Goal: Task Accomplishment & Management: Manage account settings

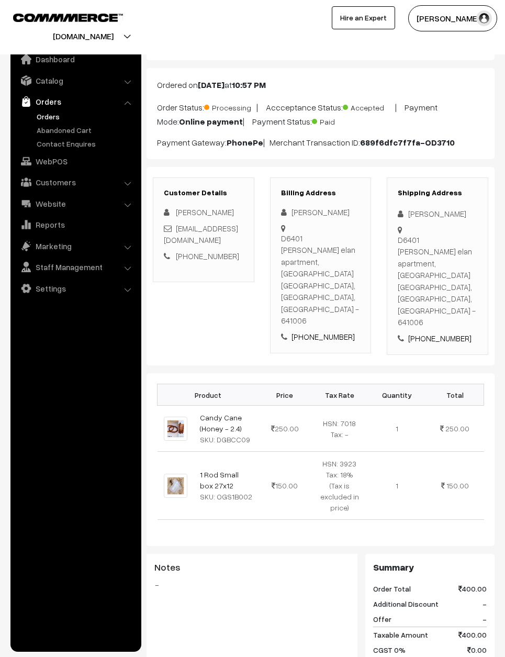
scroll to position [41, 0]
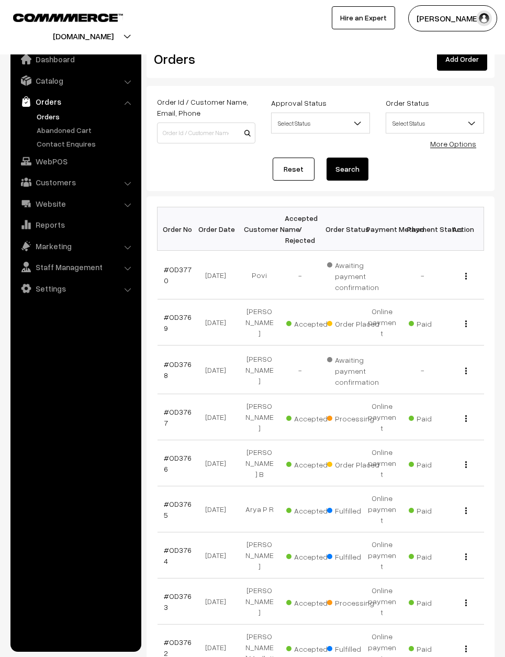
scroll to position [10, 0]
click at [296, 167] on link "Reset" at bounding box center [294, 168] width 42 height 23
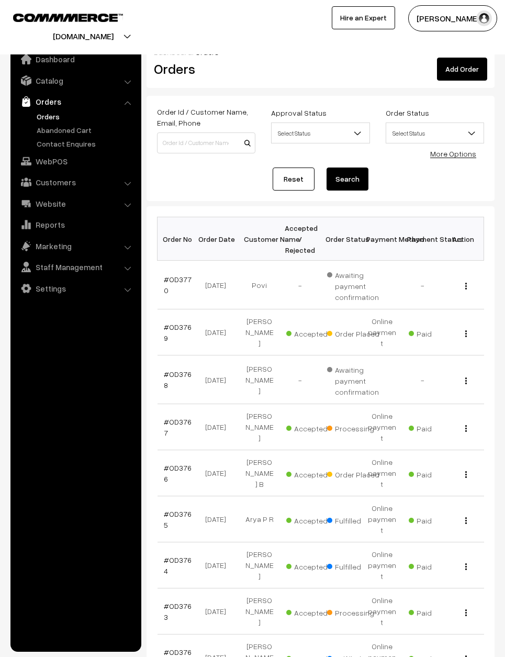
click at [459, 468] on div "View" at bounding box center [464, 473] width 28 height 11
click at [460, 468] on div "View" at bounding box center [464, 473] width 28 height 11
click at [459, 468] on div "View" at bounding box center [464, 473] width 28 height 11
click at [457, 468] on div "View" at bounding box center [464, 473] width 28 height 11
click at [456, 468] on div "View" at bounding box center [464, 473] width 28 height 11
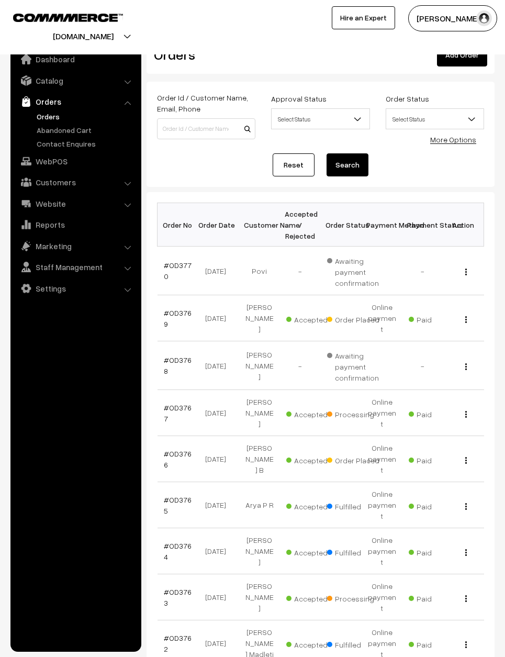
scroll to position [13, 0]
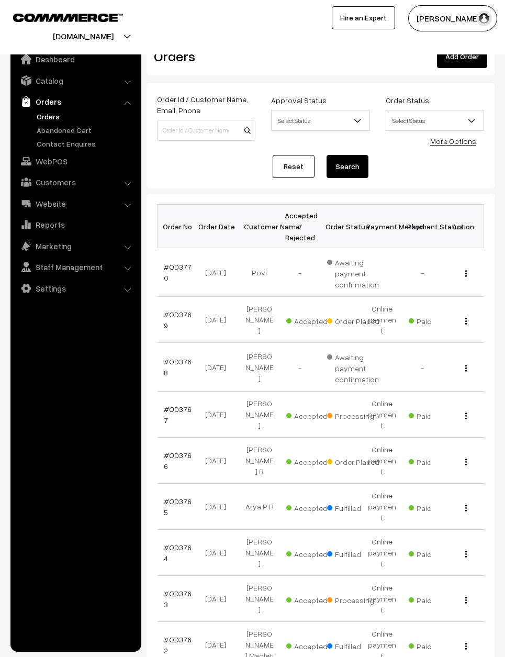
click at [466, 459] on img "button" at bounding box center [467, 462] width 2 height 7
click at [441, 467] on link "View" at bounding box center [419, 475] width 89 height 23
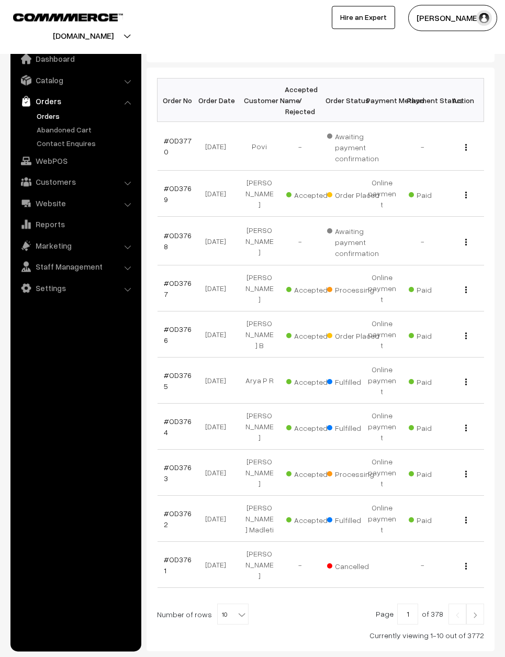
scroll to position [157, 0]
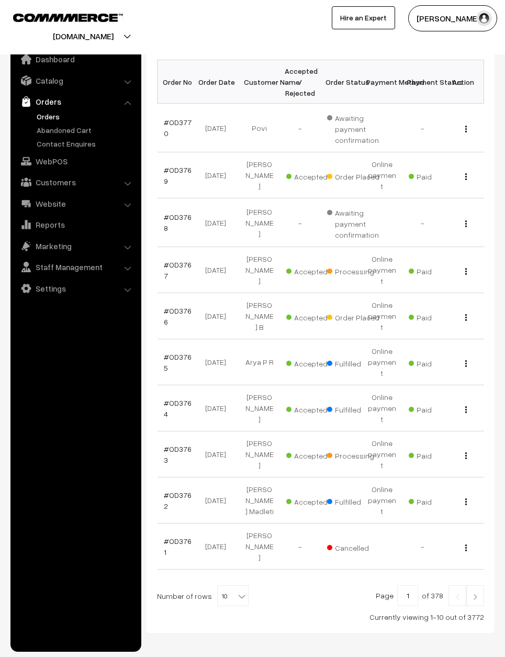
click at [461, 449] on div "View" at bounding box center [464, 454] width 28 height 11
click at [465, 451] on button "button" at bounding box center [466, 455] width 3 height 8
click at [453, 458] on link "View" at bounding box center [419, 469] width 89 height 23
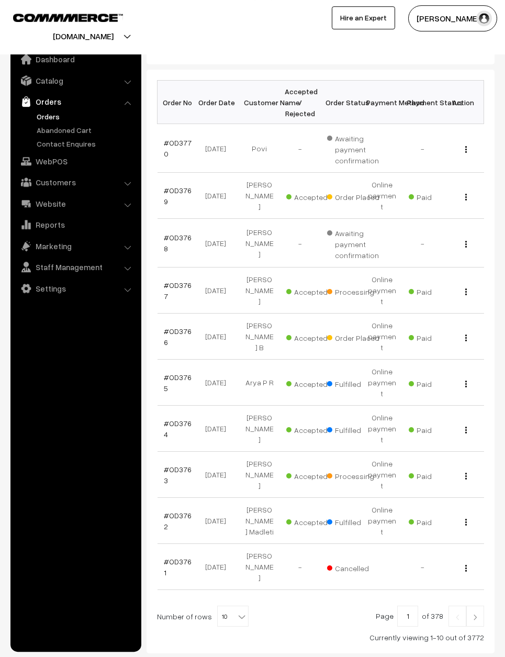
scroll to position [136, 0]
click at [473, 191] on div "View" at bounding box center [464, 196] width 28 height 11
click at [466, 193] on button "button" at bounding box center [466, 197] width 3 height 8
click at [449, 206] on link "View" at bounding box center [419, 211] width 89 height 23
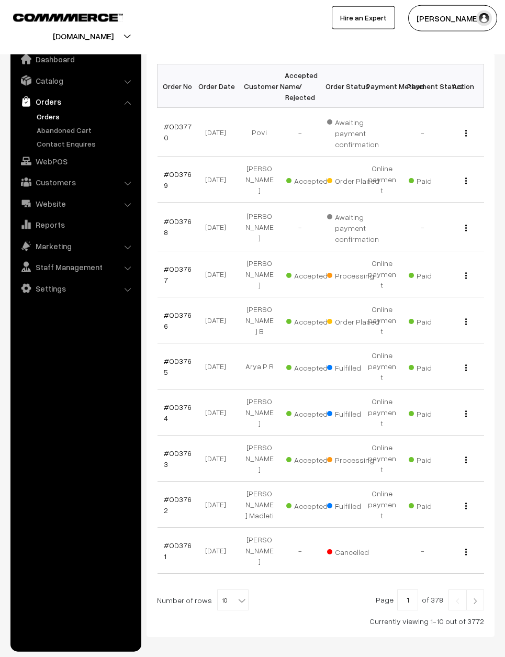
scroll to position [153, 0]
click at [468, 452] on div "View" at bounding box center [464, 457] width 28 height 11
click at [471, 452] on div "View" at bounding box center [464, 457] width 28 height 11
click at [465, 455] on button "button" at bounding box center [466, 459] width 3 height 8
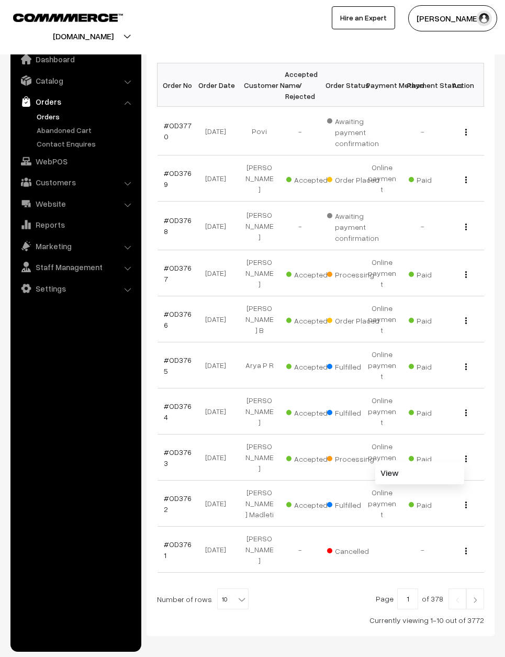
click at [451, 461] on link "View" at bounding box center [419, 472] width 89 height 23
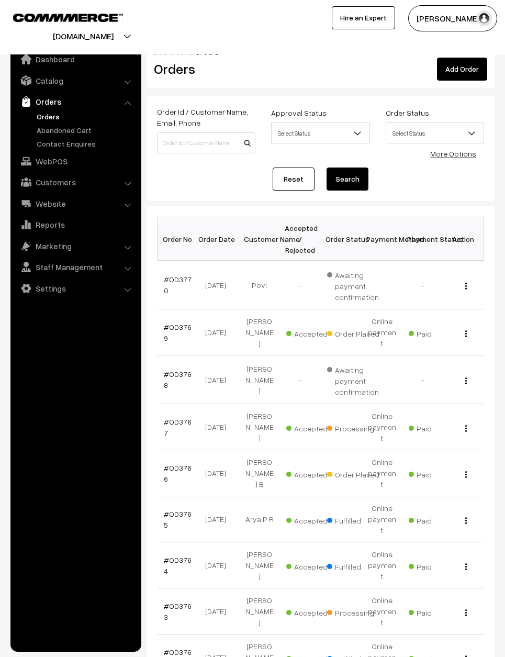
scroll to position [154, 0]
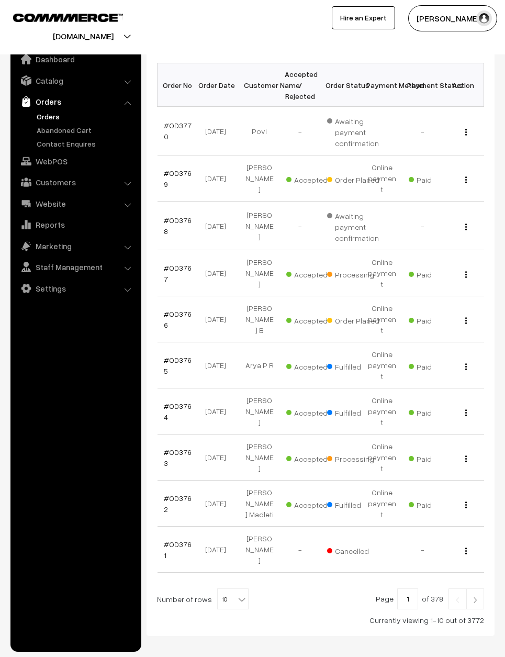
click at [473, 268] on div "View" at bounding box center [464, 273] width 28 height 11
click at [461, 268] on div "View" at bounding box center [464, 273] width 28 height 11
click at [459, 269] on div "View" at bounding box center [464, 273] width 28 height 11
click at [461, 268] on div "View" at bounding box center [464, 273] width 28 height 11
click at [467, 270] on button "button" at bounding box center [466, 274] width 3 height 8
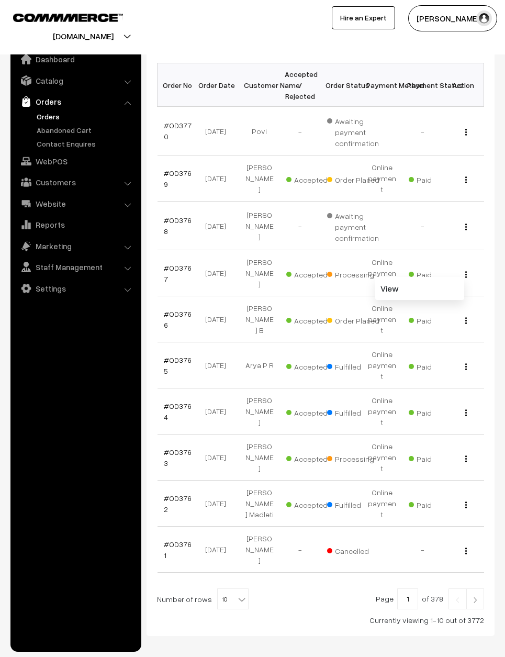
click at [465, 270] on button "button" at bounding box center [466, 274] width 3 height 8
click at [467, 270] on button "button" at bounding box center [466, 274] width 3 height 8
click at [442, 277] on link "View" at bounding box center [419, 288] width 89 height 23
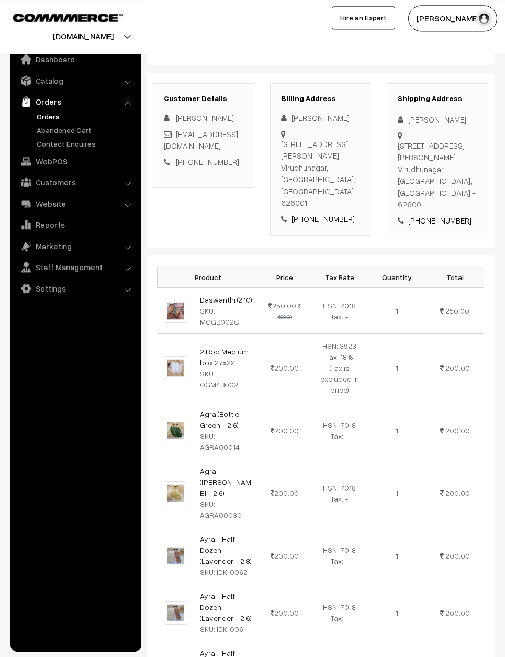
scroll to position [128, 0]
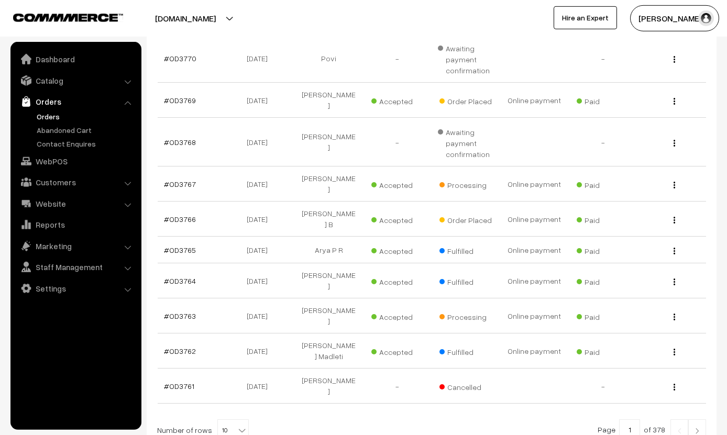
scroll to position [48, 0]
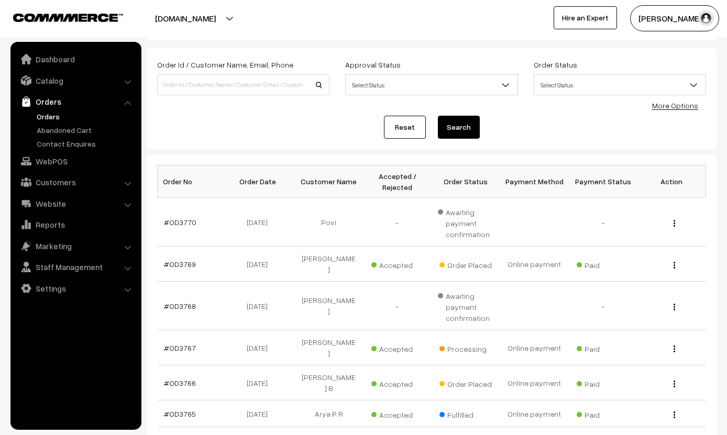
click at [195, 365] on td "#OD3766" at bounding box center [192, 382] width 69 height 35
click at [196, 365] on td "#OD3766" at bounding box center [192, 382] width 69 height 35
click at [181, 379] on link "#OD3766" at bounding box center [180, 383] width 32 height 9
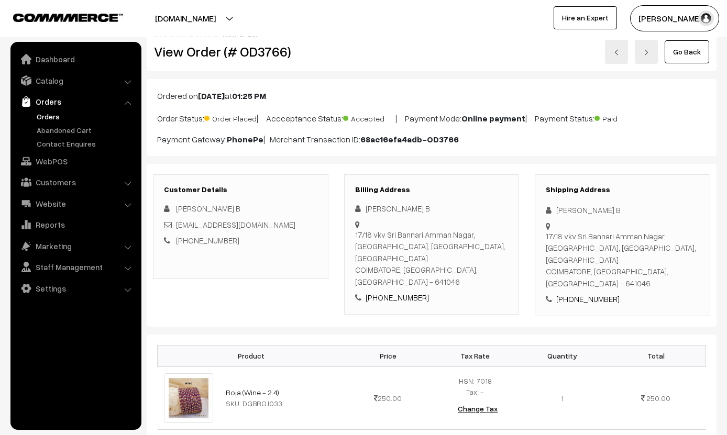
scroll to position [25, 0]
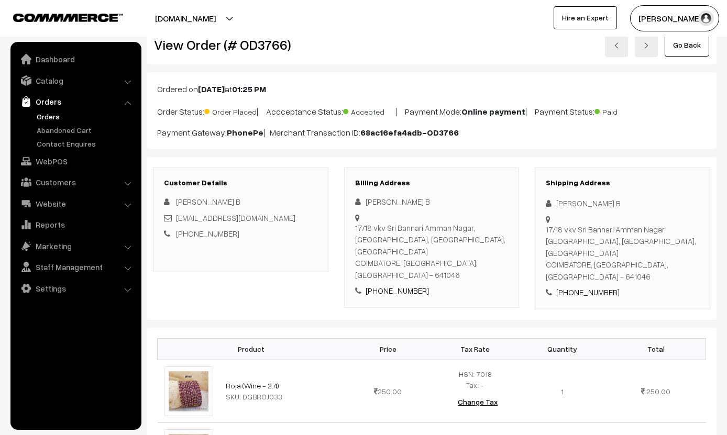
click at [693, 41] on link "Go Back" at bounding box center [686, 45] width 45 height 23
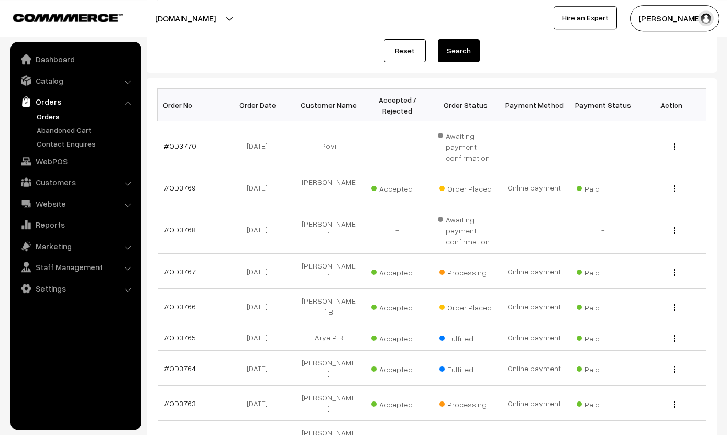
scroll to position [123, 0]
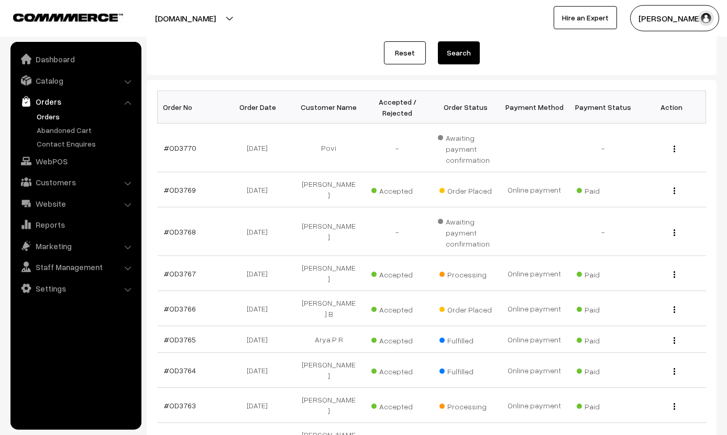
click at [179, 304] on link "#OD3766" at bounding box center [180, 308] width 32 height 9
click at [181, 304] on link "#OD3766" at bounding box center [180, 308] width 32 height 9
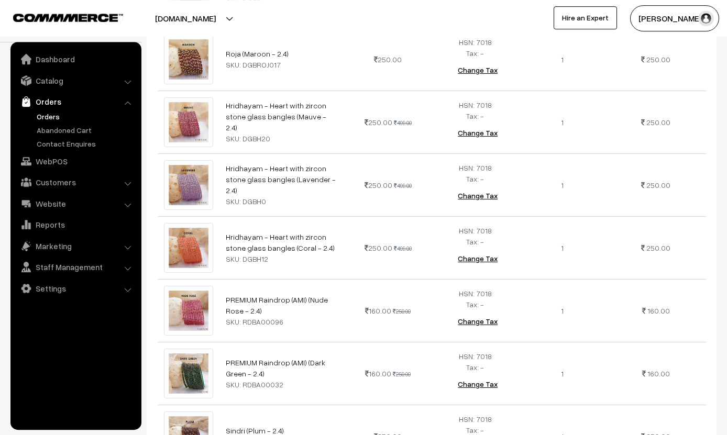
scroll to position [423, 0]
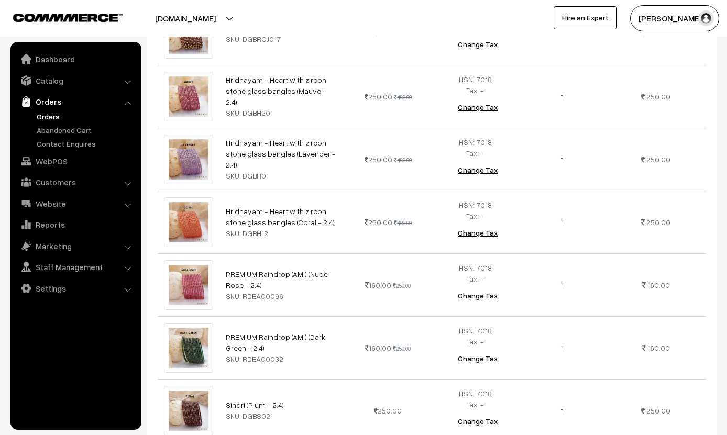
click at [530, 290] on td "1" at bounding box center [562, 284] width 87 height 63
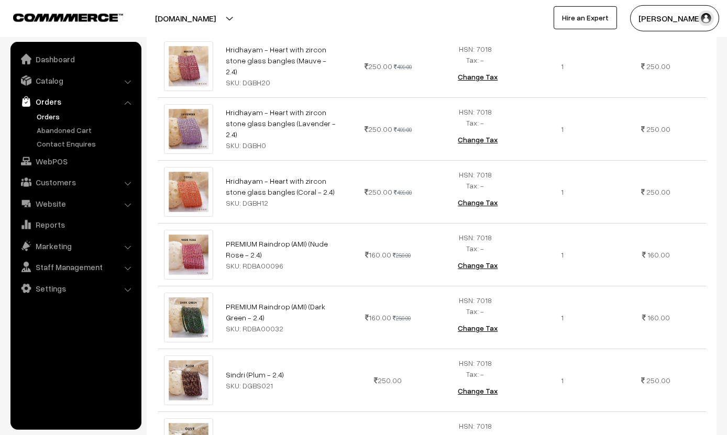
scroll to position [476, 0]
click at [60, 79] on link "Catalog" at bounding box center [75, 80] width 125 height 19
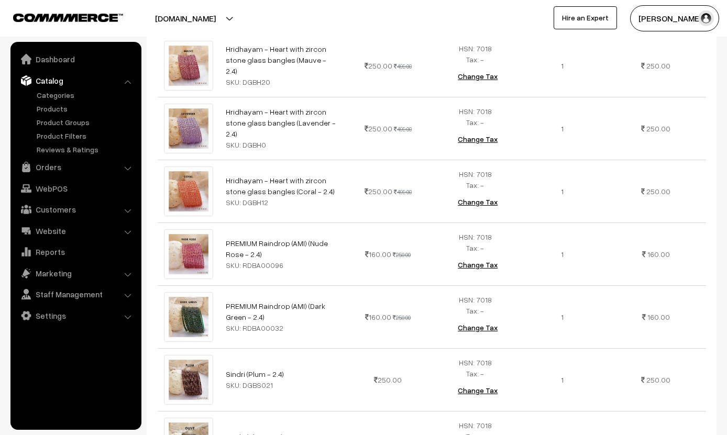
click at [54, 110] on link "Products" at bounding box center [86, 108] width 104 height 11
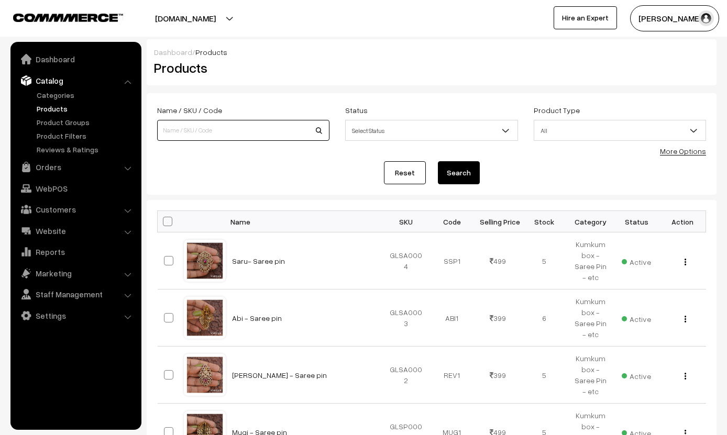
click at [236, 136] on input at bounding box center [243, 130] width 172 height 21
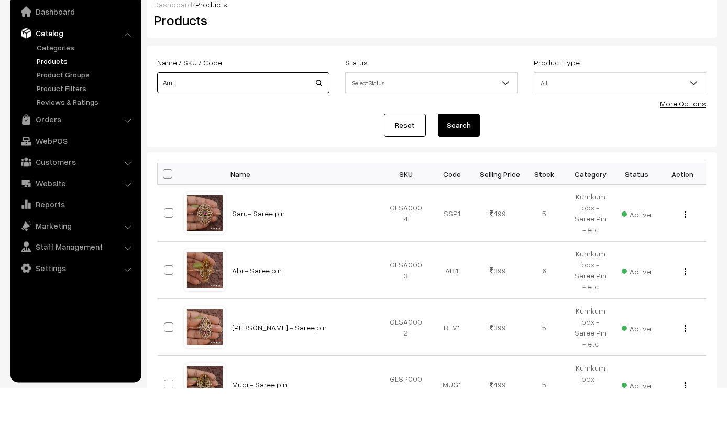
click at [315, 120] on input "Ami" at bounding box center [243, 130] width 172 height 21
click at [320, 120] on input "Ami" at bounding box center [243, 130] width 172 height 21
click at [325, 120] on input "Ami" at bounding box center [243, 130] width 172 height 21
click at [320, 120] on input "Ami" at bounding box center [243, 130] width 172 height 21
click at [321, 120] on input "Ami" at bounding box center [243, 130] width 172 height 21
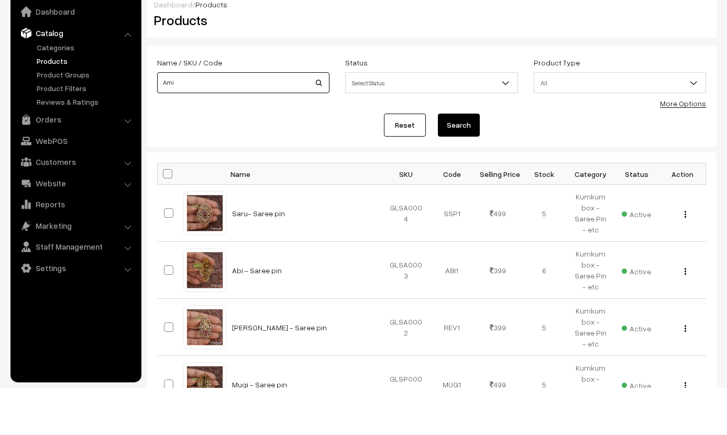
click at [322, 120] on input "Ami" at bounding box center [243, 130] width 172 height 21
type input "Ami"
click at [458, 161] on button "Search" at bounding box center [459, 172] width 42 height 23
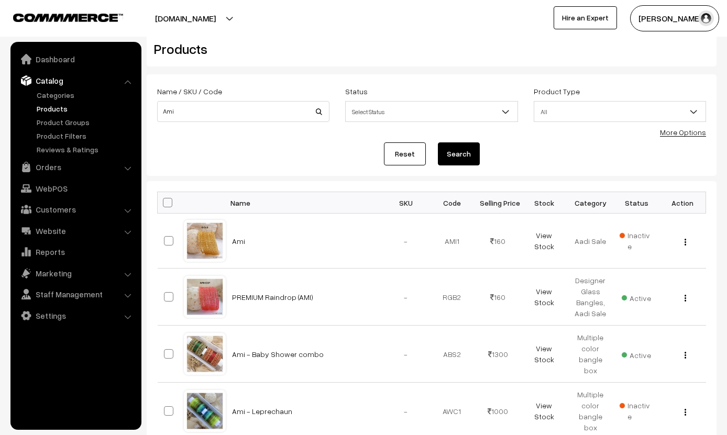
scroll to position [20, 0]
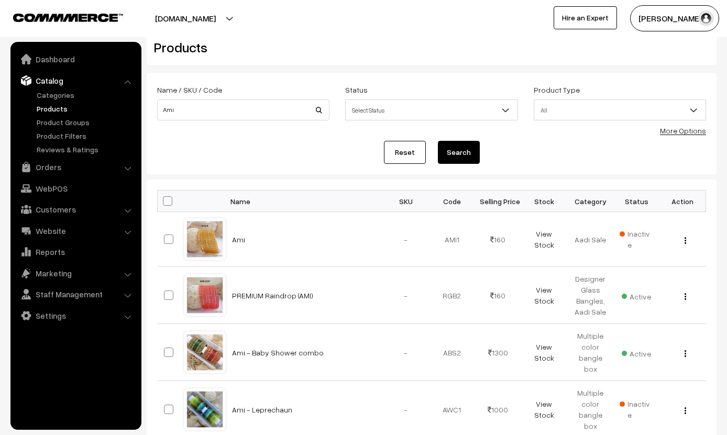
click at [253, 298] on link "PREMIUM Raindrop (AMI)" at bounding box center [272, 295] width 81 height 9
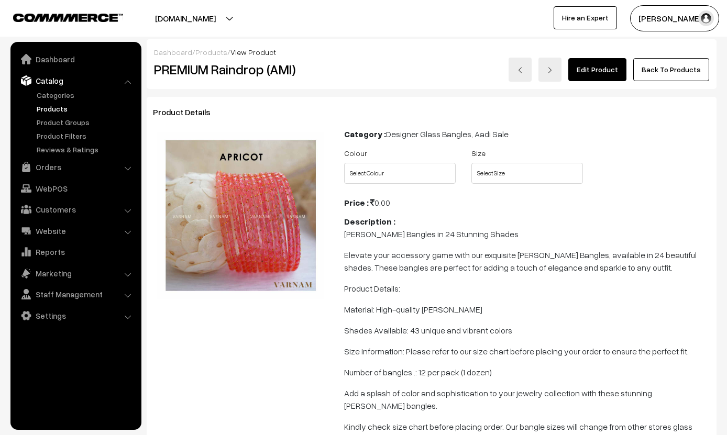
click at [691, 66] on link "Back To Products" at bounding box center [671, 69] width 76 height 23
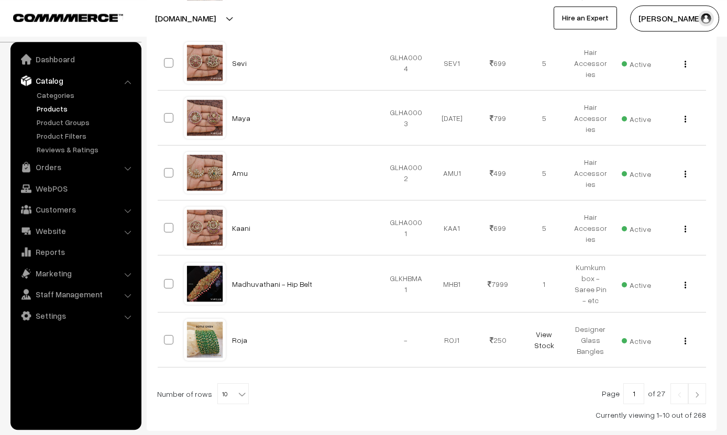
scroll to position [448, 0]
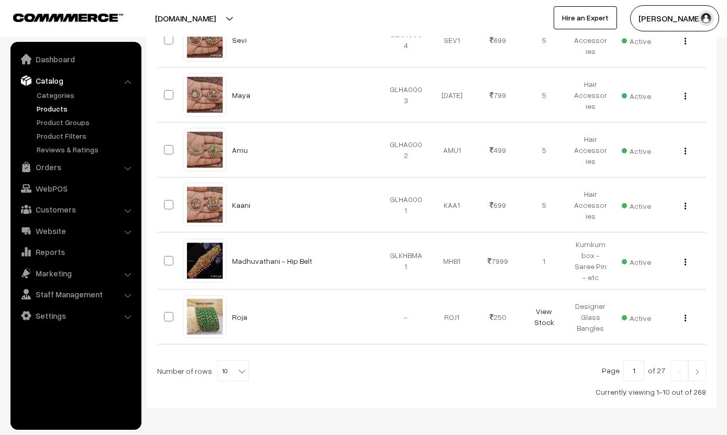
select select "60"
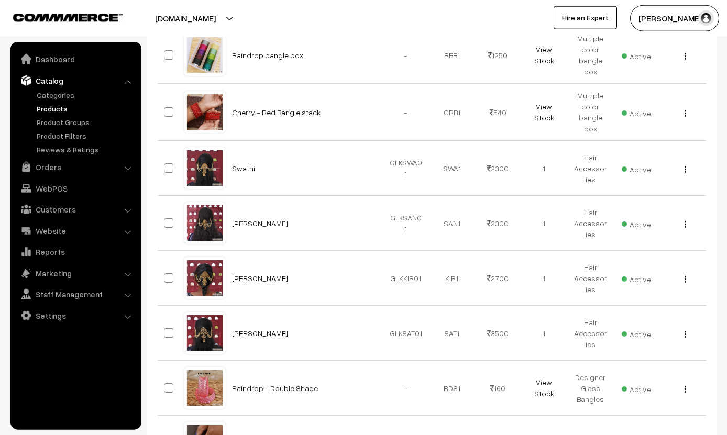
scroll to position [2186, 0]
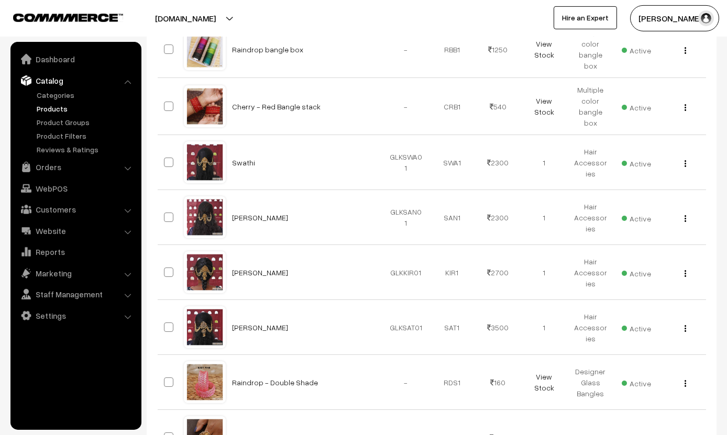
click at [264, 326] on td "Sathya" at bounding box center [304, 327] width 157 height 55
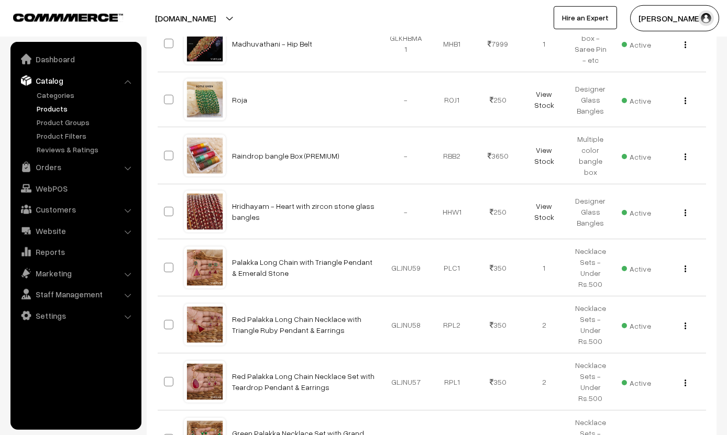
scroll to position [666, 0]
click at [50, 164] on link "Orders" at bounding box center [75, 167] width 125 height 19
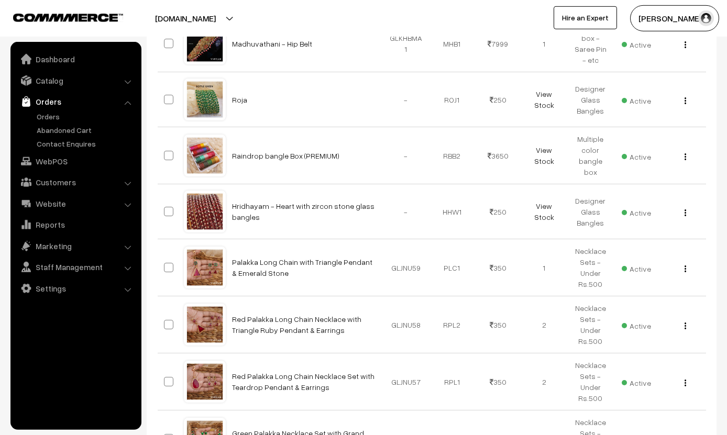
click at [58, 114] on link "Orders" at bounding box center [86, 116] width 104 height 11
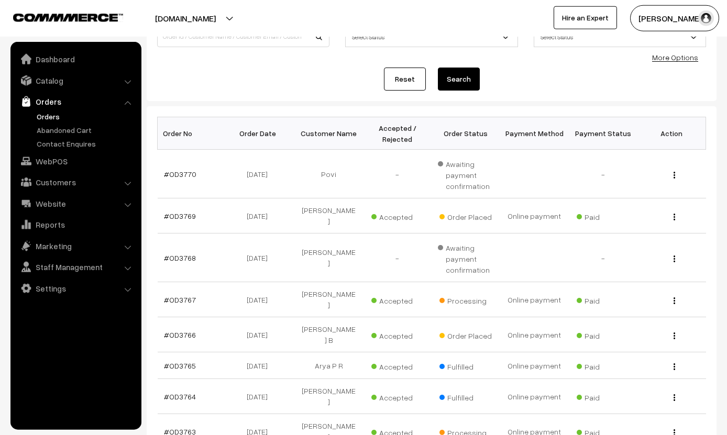
scroll to position [103, 0]
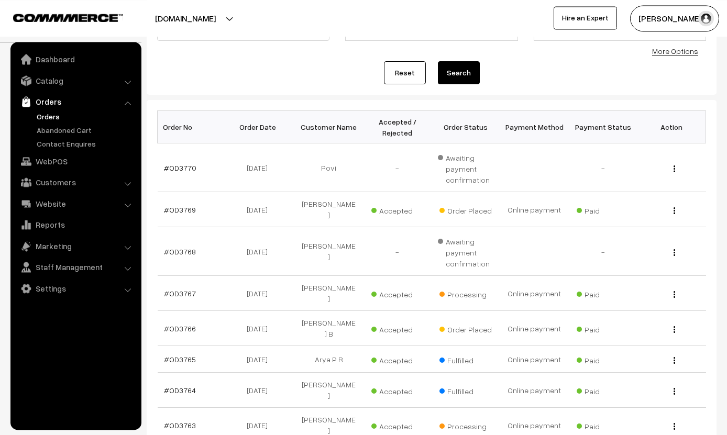
click at [184, 324] on link "#OD3766" at bounding box center [180, 328] width 32 height 9
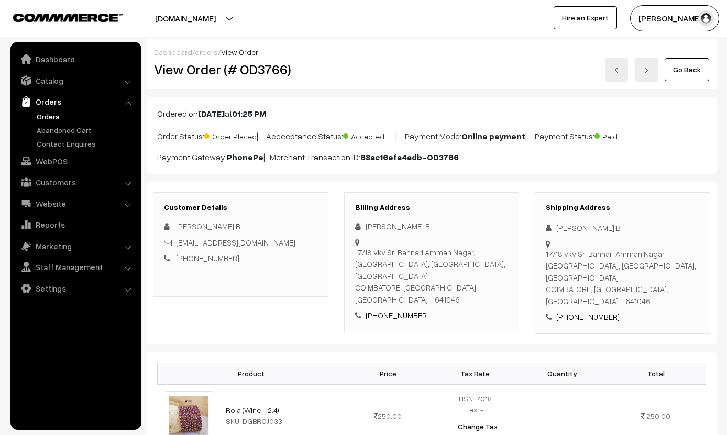
click at [696, 64] on link "Go Back" at bounding box center [686, 69] width 45 height 23
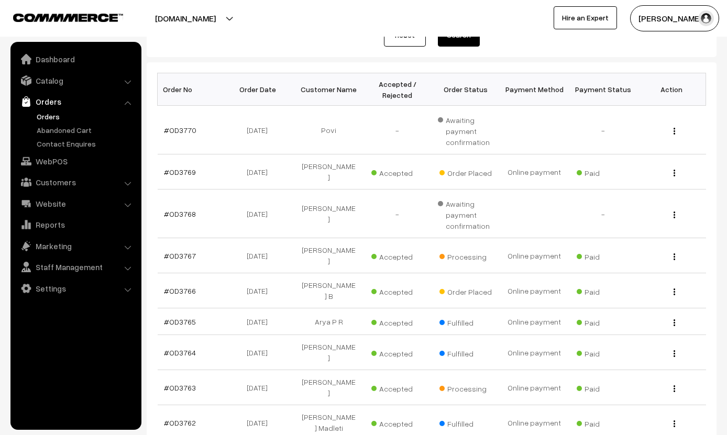
scroll to position [229, 0]
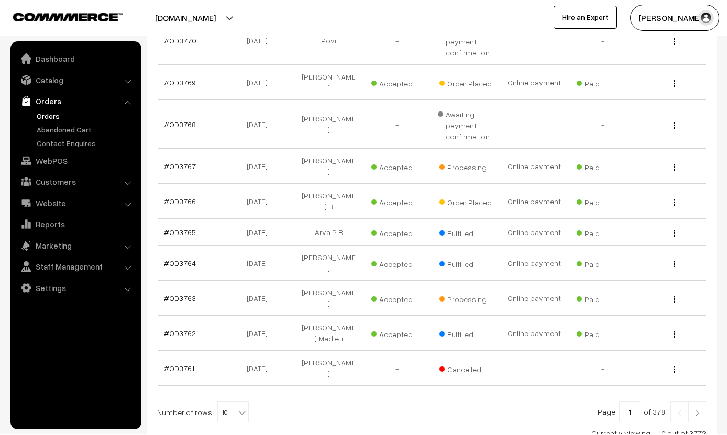
click at [237, 408] on b at bounding box center [242, 413] width 10 height 10
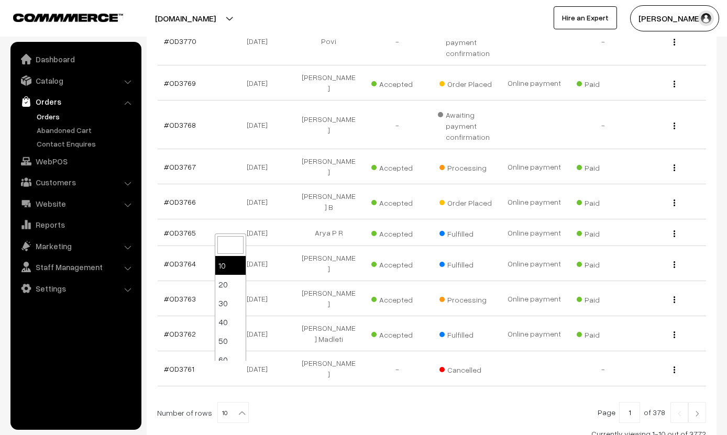
select select "50"
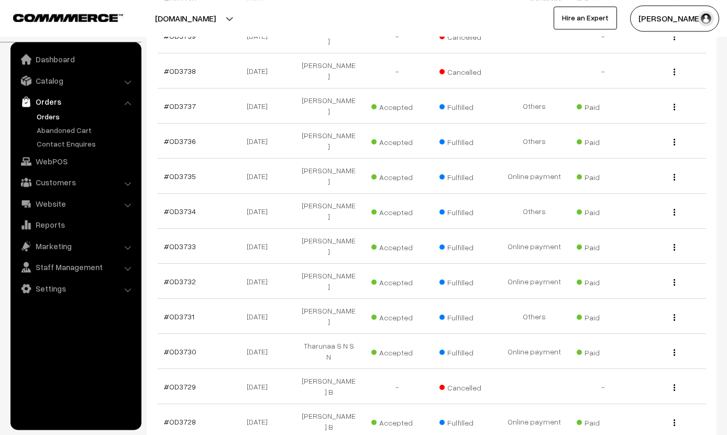
scroll to position [1381, 0]
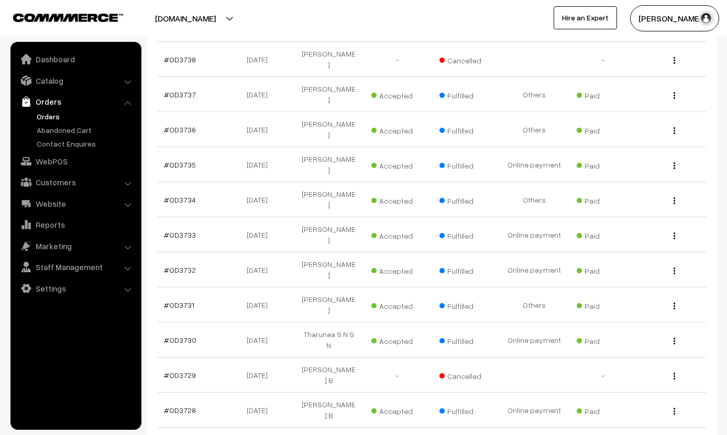
select select "90"
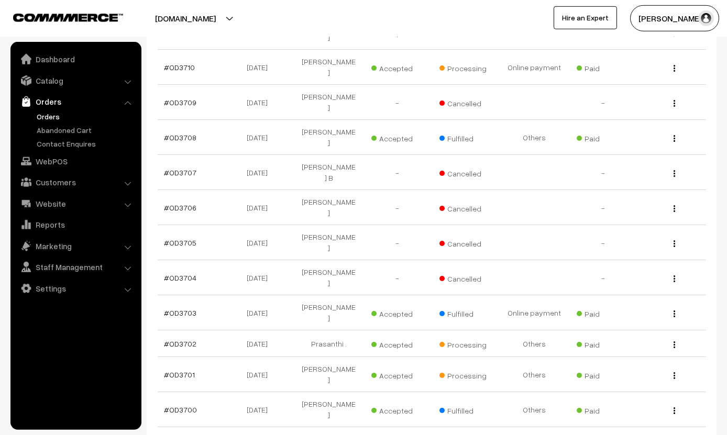
scroll to position [2351, 0]
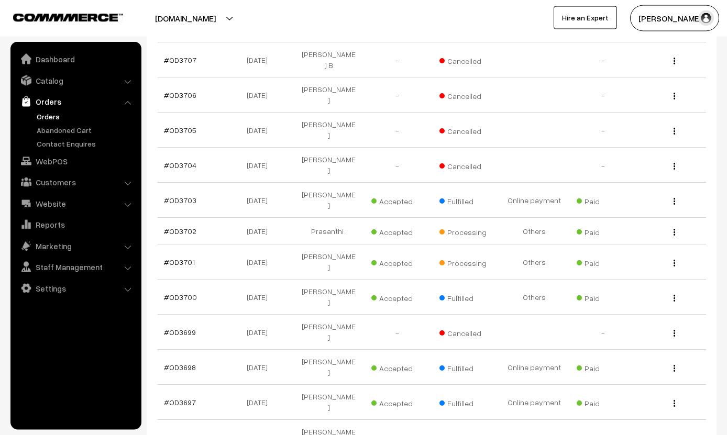
select select "100"
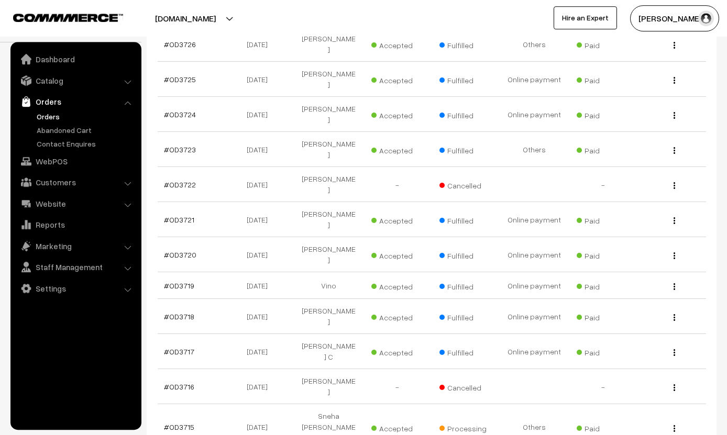
scroll to position [1816, 0]
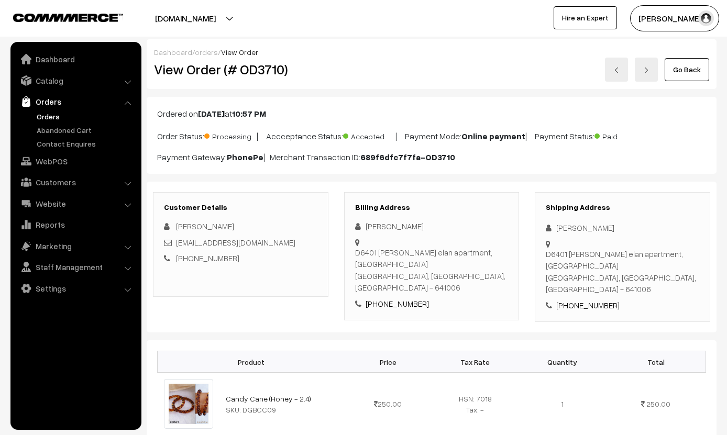
click at [697, 63] on link "Go Back" at bounding box center [686, 69] width 45 height 23
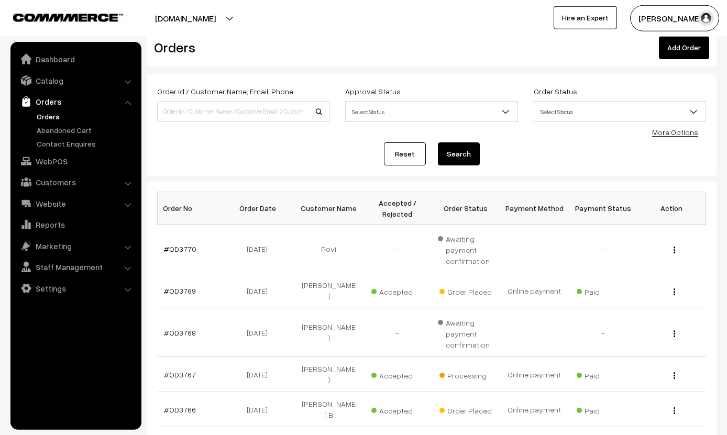
scroll to position [22, 0]
click at [173, 405] on link "#OD3766" at bounding box center [180, 409] width 32 height 9
click at [201, 392] on td "#OD3766" at bounding box center [192, 409] width 69 height 35
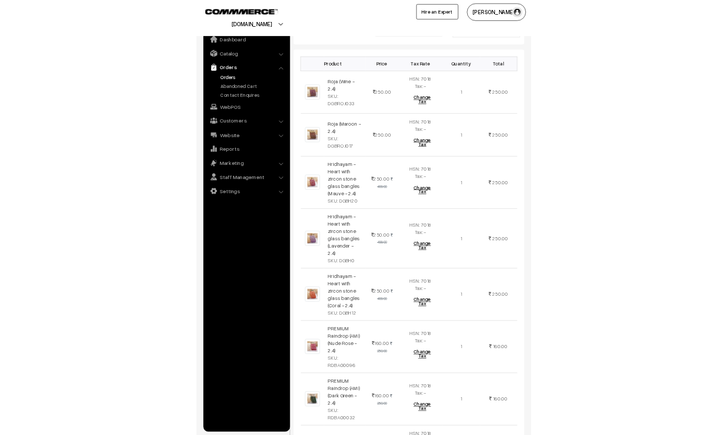
scroll to position [360, 0]
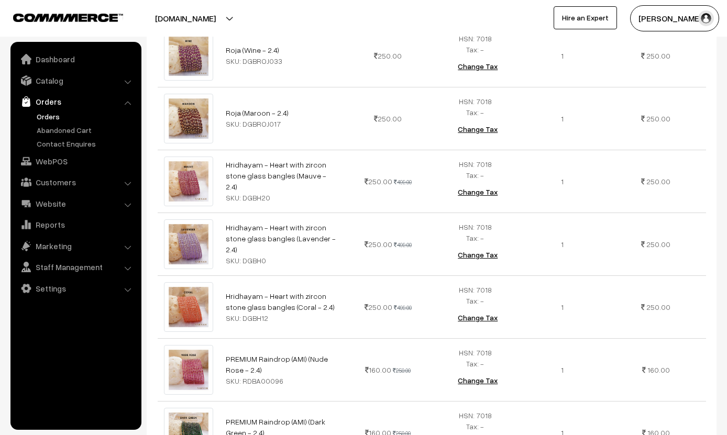
click at [614, 219] on td "250.00" at bounding box center [655, 244] width 99 height 63
click at [606, 275] on td "1" at bounding box center [562, 306] width 87 height 63
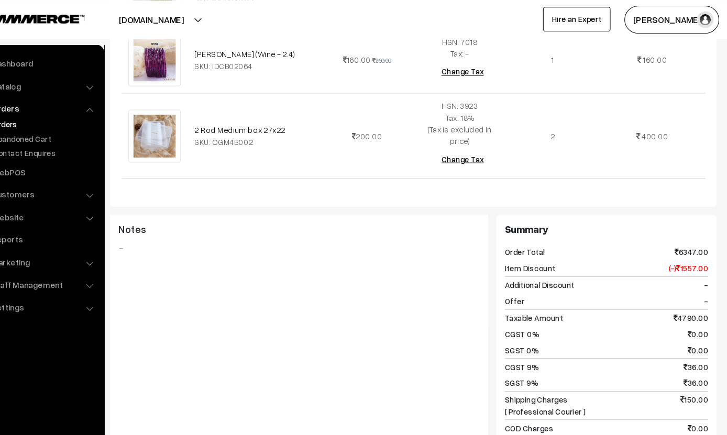
scroll to position [1615, 0]
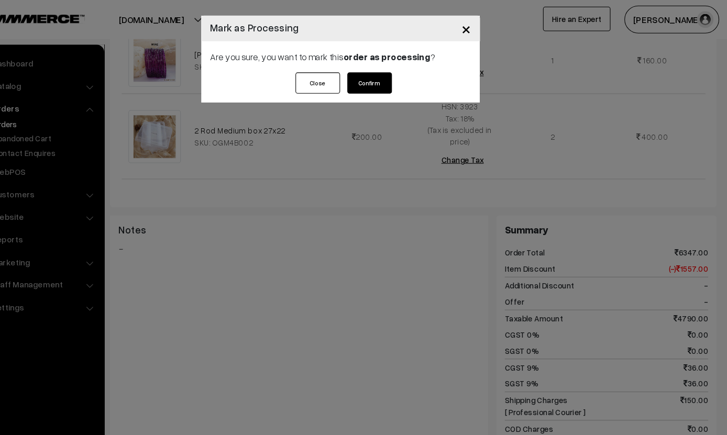
click at [370, 81] on button "Confirm" at bounding box center [391, 78] width 42 height 20
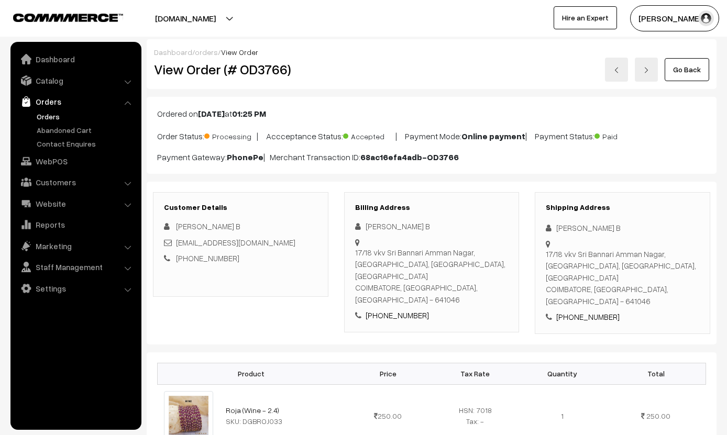
click at [685, 69] on link "Go Back" at bounding box center [686, 69] width 45 height 23
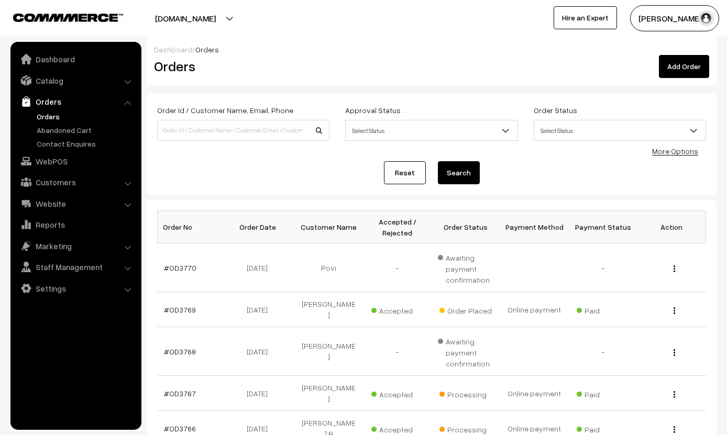
scroll to position [4, 0]
click at [183, 304] on link "#OD3769" at bounding box center [180, 308] width 32 height 9
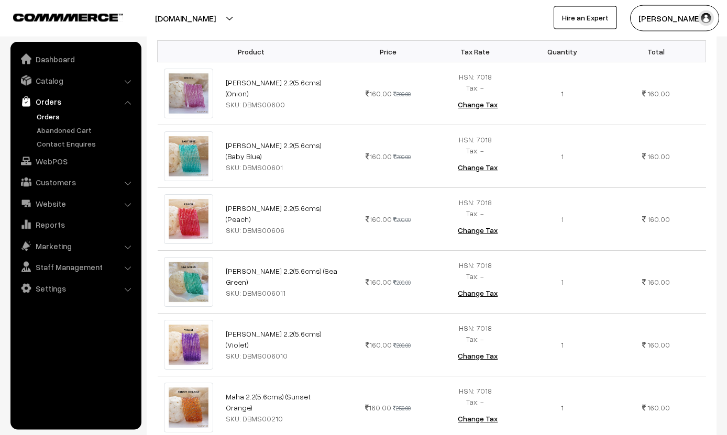
scroll to position [311, 0]
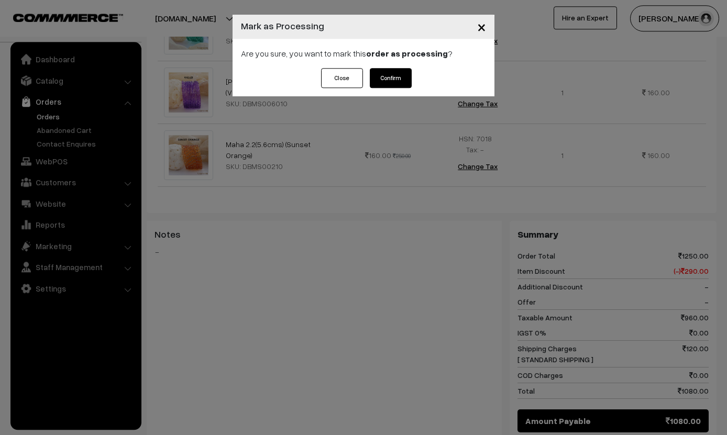
click at [410, 74] on button "Confirm" at bounding box center [391, 78] width 42 height 20
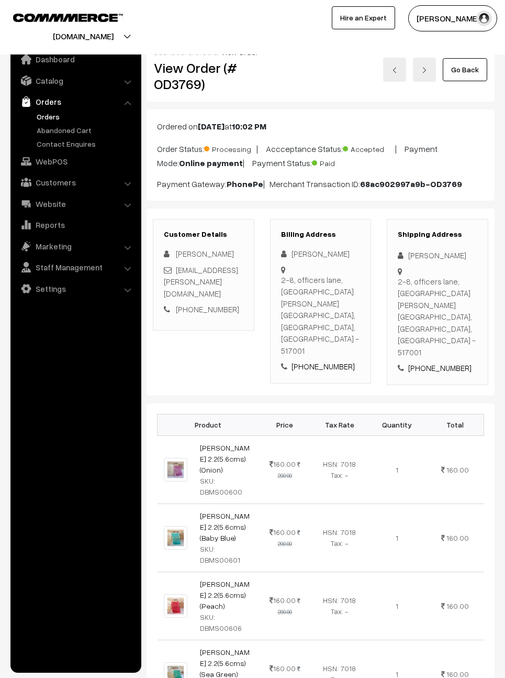
click at [262, 56] on div "Dashboard / orders / View Order" at bounding box center [321, 52] width 334 height 11
click at [248, 28] on div "[DOMAIN_NAME] Go to Website Create New Store" at bounding box center [124, 27] width 258 height 44
